Goal: Communication & Community: Answer question/provide support

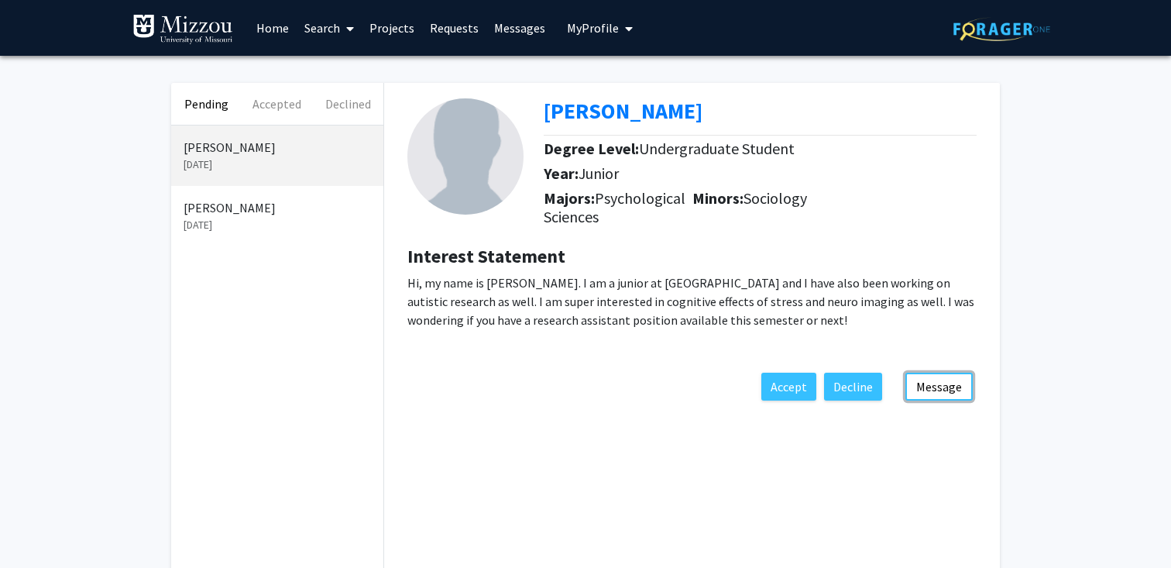
click at [938, 386] on button "Message" at bounding box center [938, 386] width 67 height 28
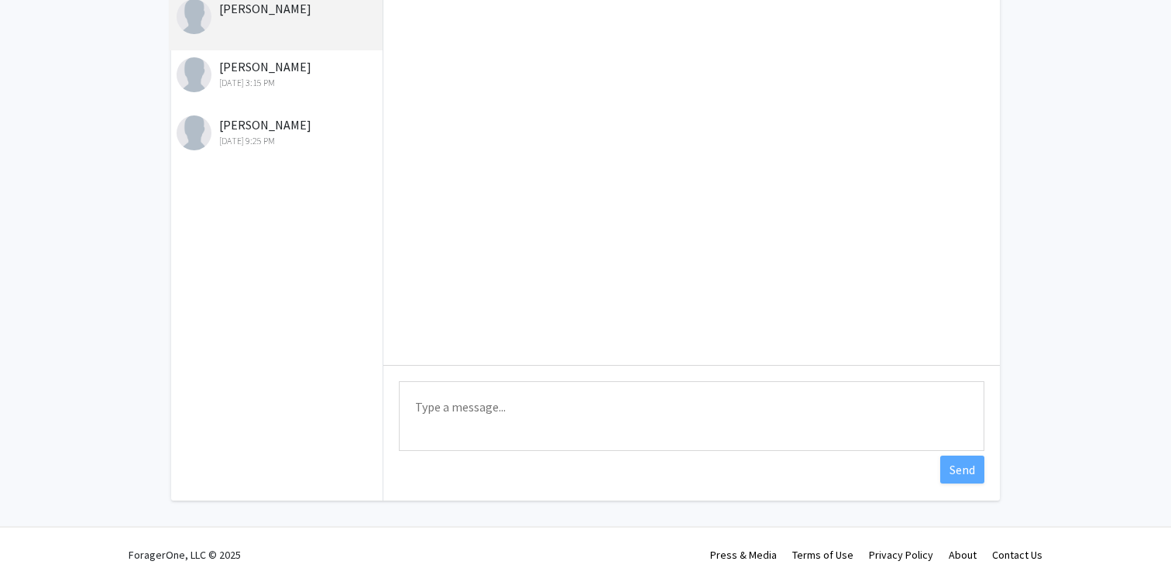
scroll to position [139, 0]
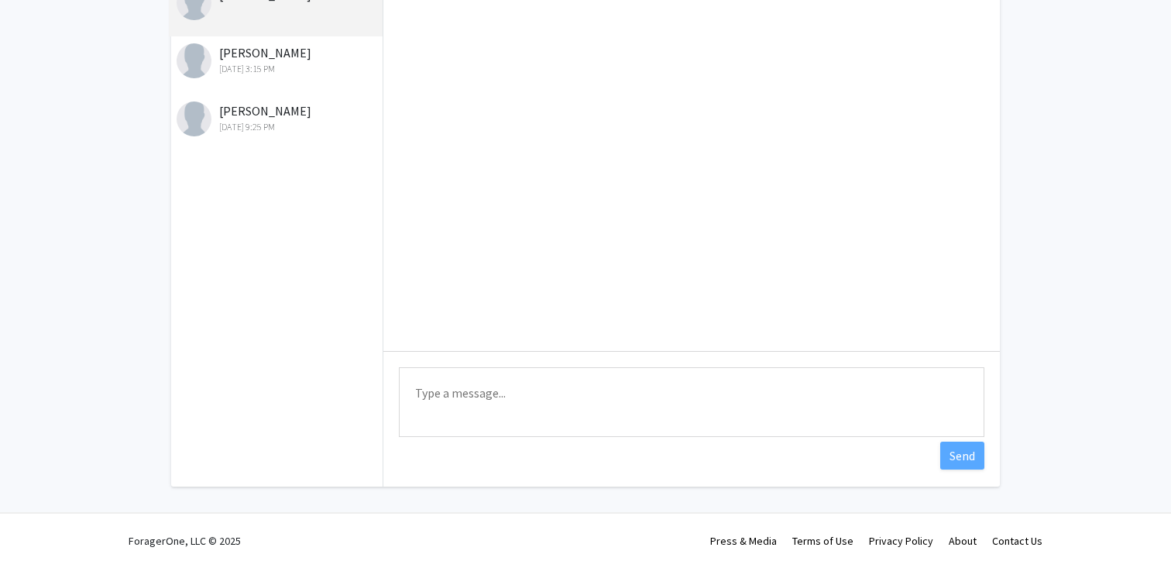
click at [900, 403] on textarea "Type a message" at bounding box center [691, 402] width 585 height 70
type textarea "Please email me- That way I can share your info with the lab more easily and we…"
click at [950, 451] on button "Send" at bounding box center [962, 455] width 44 height 28
